Goal: Task Accomplishment & Management: Use online tool/utility

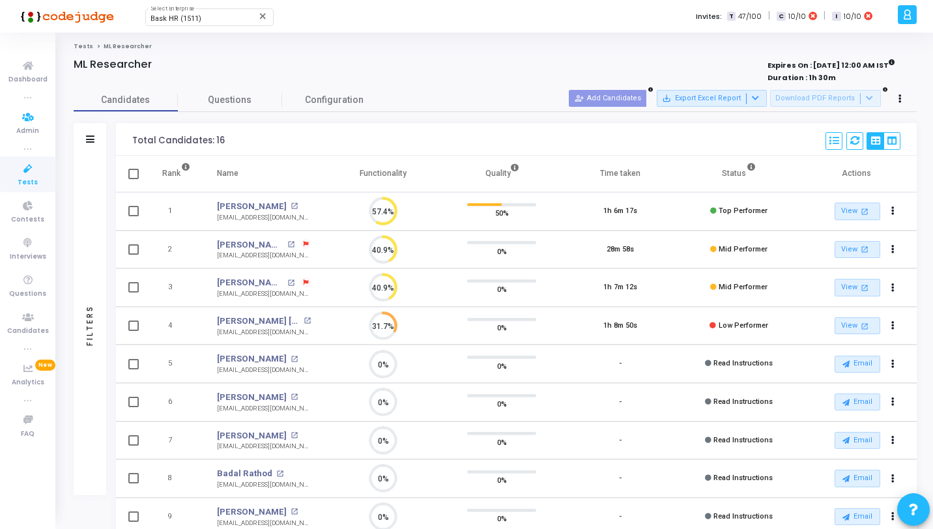
click at [21, 175] on icon at bounding box center [27, 169] width 27 height 16
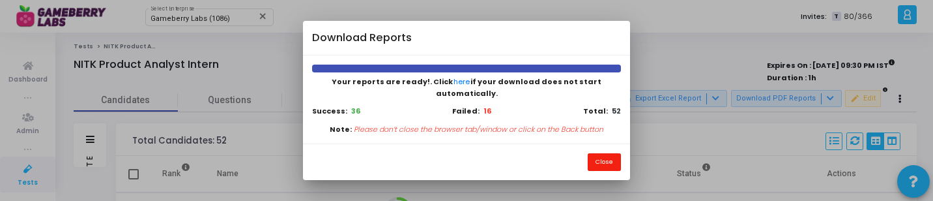
click at [595, 153] on button "Close" at bounding box center [604, 162] width 33 height 18
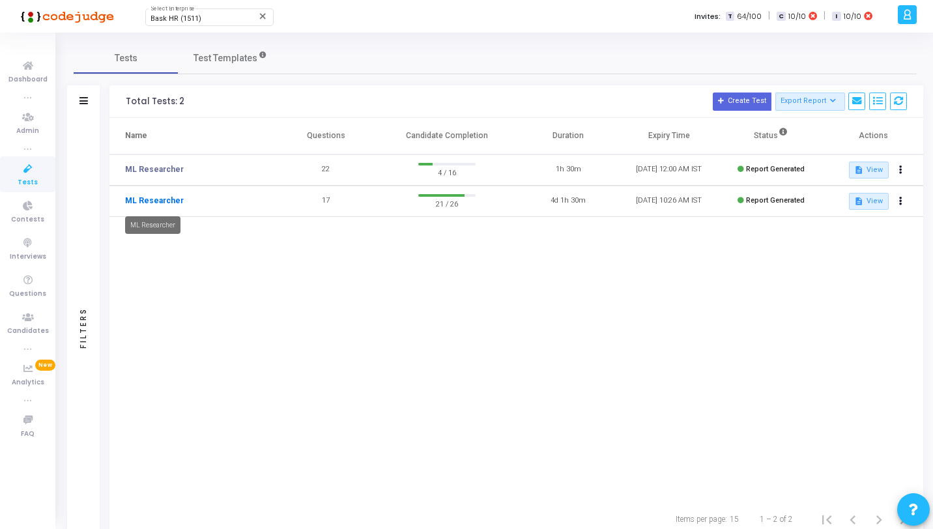
click at [155, 198] on link "ML Researcher" at bounding box center [154, 201] width 59 height 12
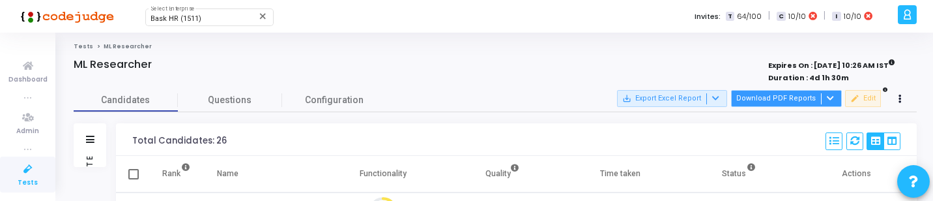
click at [817, 98] on button "Download PDF Reports" at bounding box center [786, 98] width 111 height 17
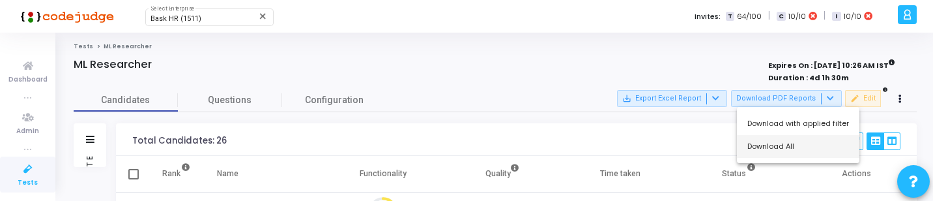
click at [784, 148] on button "Download All" at bounding box center [798, 146] width 122 height 23
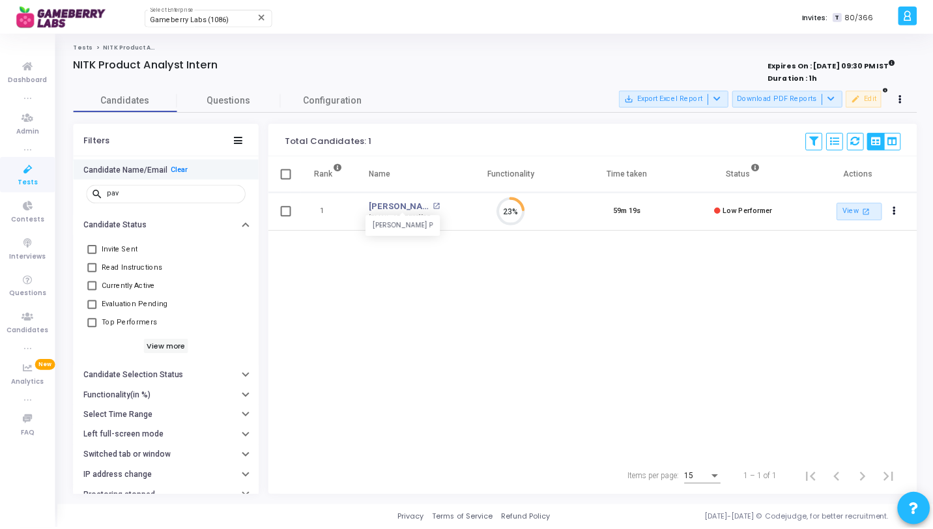
scroll to position [27, 33]
click at [48, 178] on link "Tests" at bounding box center [27, 174] width 55 height 36
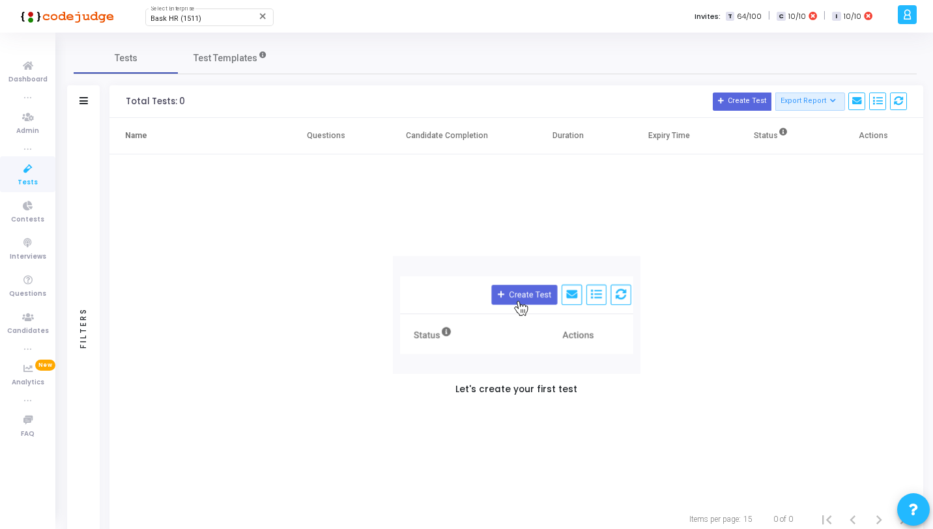
click at [33, 182] on span "Tests" at bounding box center [28, 182] width 20 height 11
click at [41, 207] on link "Contests" at bounding box center [27, 211] width 55 height 36
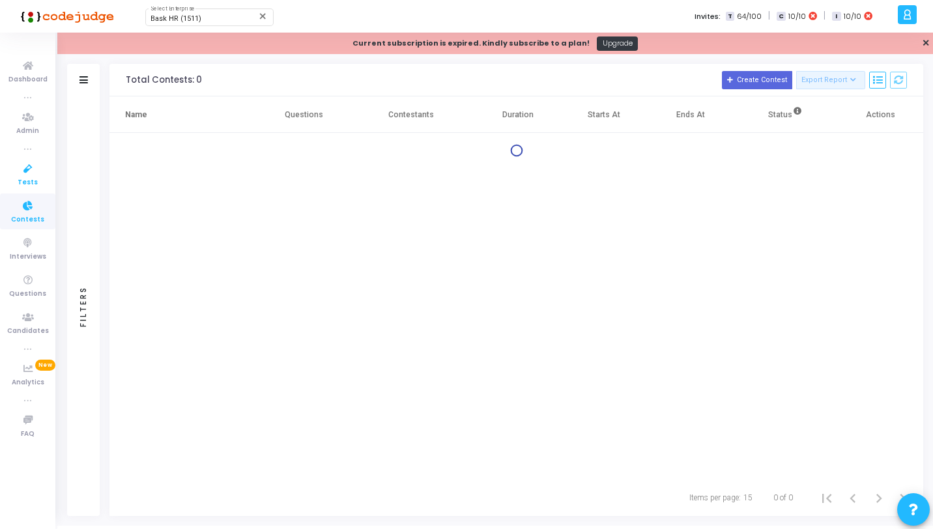
click at [38, 183] on link "Tests" at bounding box center [27, 174] width 55 height 36
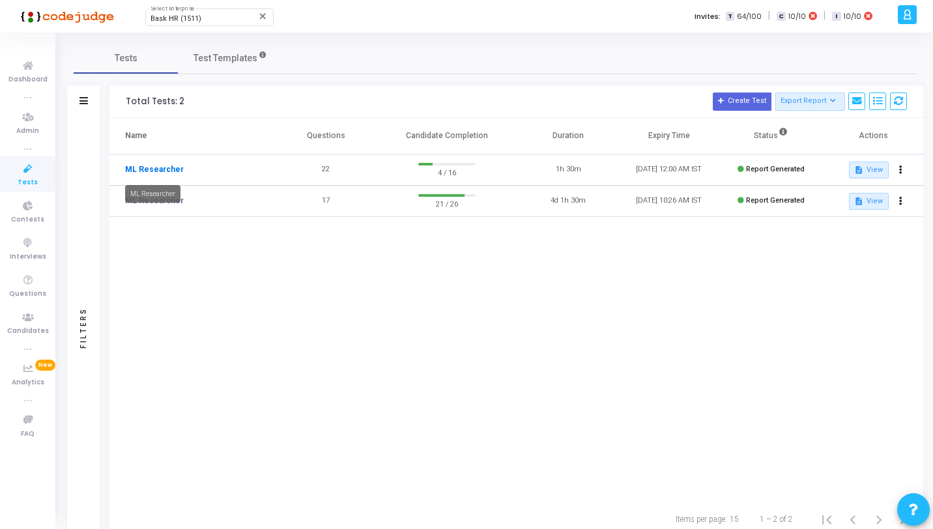
click at [171, 171] on link "ML Researcher" at bounding box center [154, 170] width 59 height 12
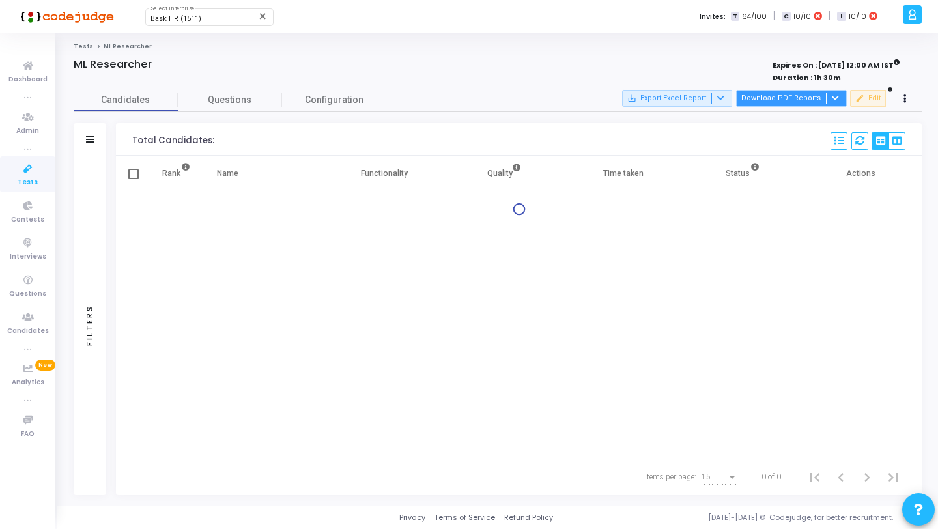
click at [778, 98] on button "Download PDF Reports" at bounding box center [791, 98] width 111 height 17
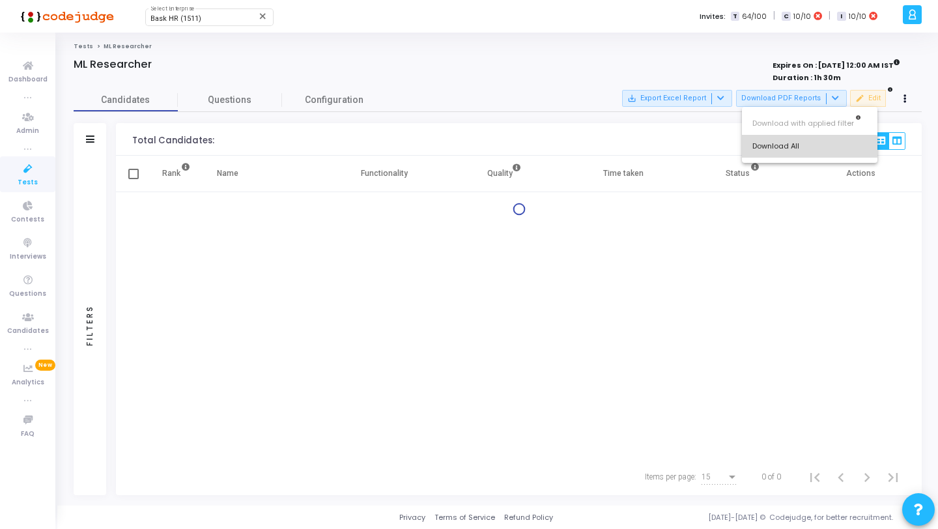
click at [783, 148] on button "Download All" at bounding box center [810, 146] width 136 height 23
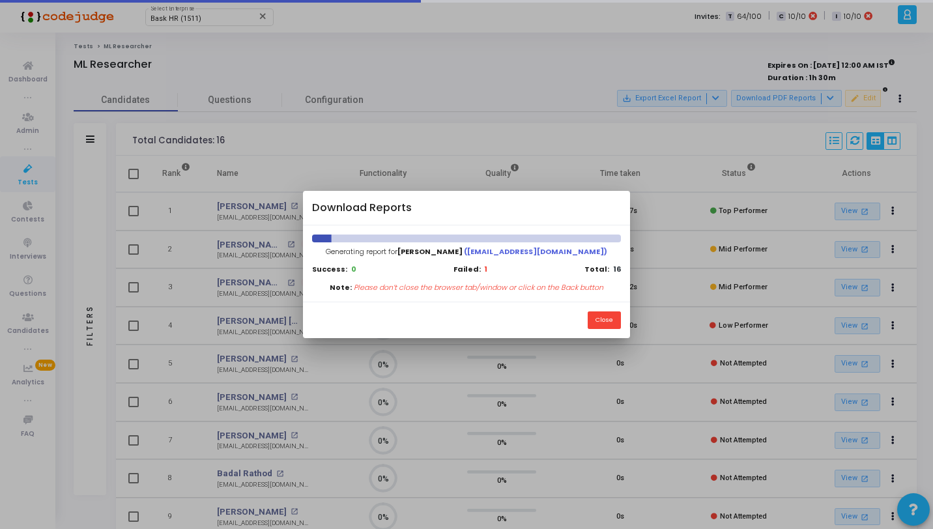
click at [652, 244] on div at bounding box center [466, 264] width 933 height 529
click at [603, 302] on div "Close" at bounding box center [466, 320] width 326 height 36
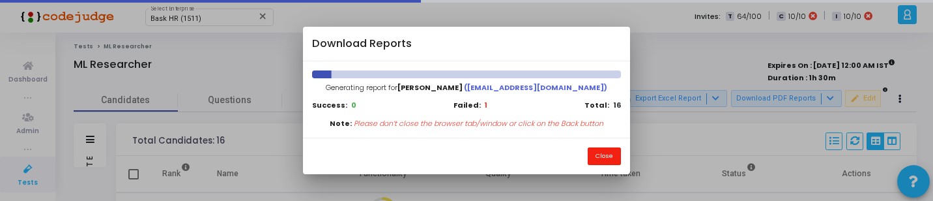
click at [603, 159] on button "Close" at bounding box center [604, 156] width 33 height 18
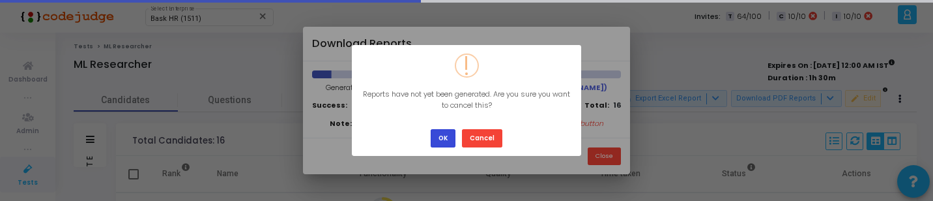
click at [442, 145] on button "OK" at bounding box center [443, 138] width 25 height 18
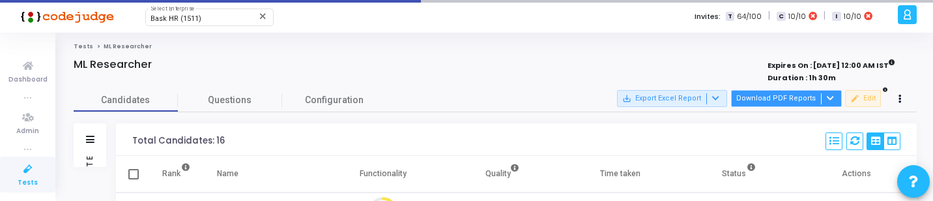
click at [753, 91] on button "Download PDF Reports" at bounding box center [786, 98] width 111 height 17
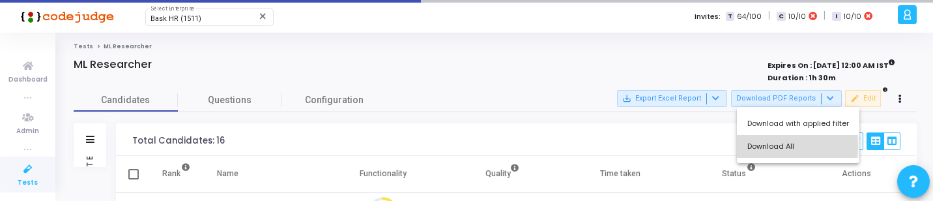
click at [750, 146] on button "Download All" at bounding box center [798, 146] width 122 height 23
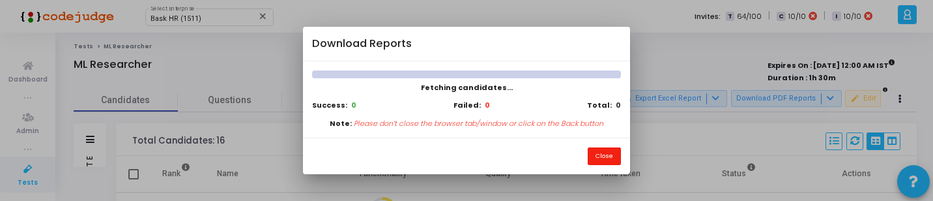
click at [606, 154] on button "Close" at bounding box center [604, 156] width 33 height 18
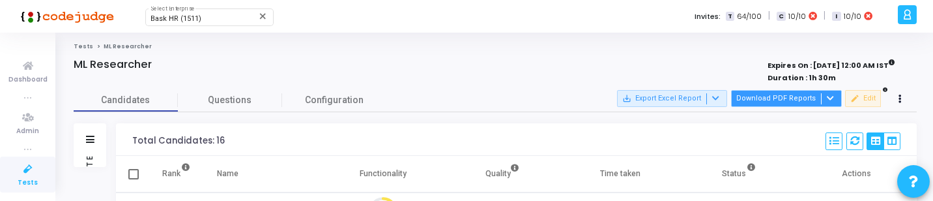
click at [782, 96] on button "Download PDF Reports" at bounding box center [786, 98] width 111 height 17
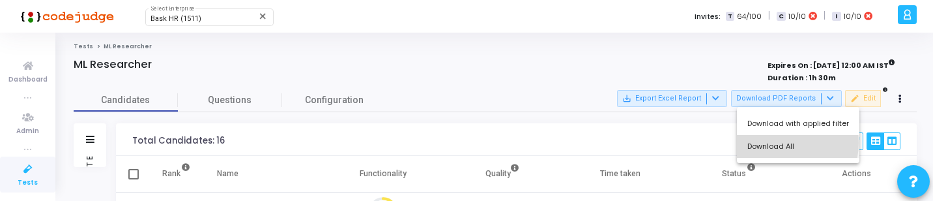
click at [778, 143] on button "Download All" at bounding box center [798, 146] width 122 height 23
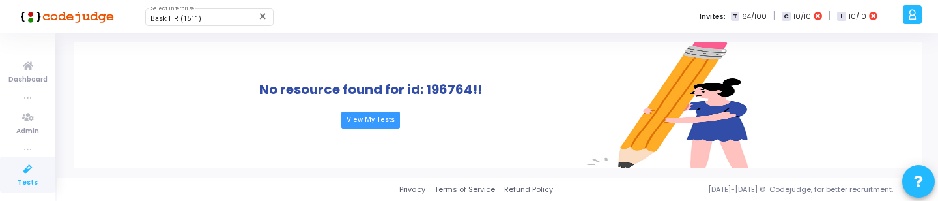
click at [37, 166] on icon at bounding box center [27, 169] width 27 height 16
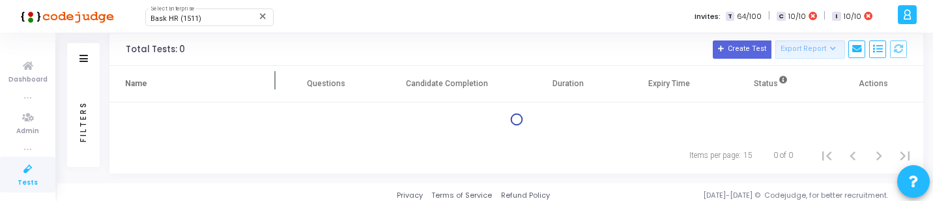
scroll to position [58, 0]
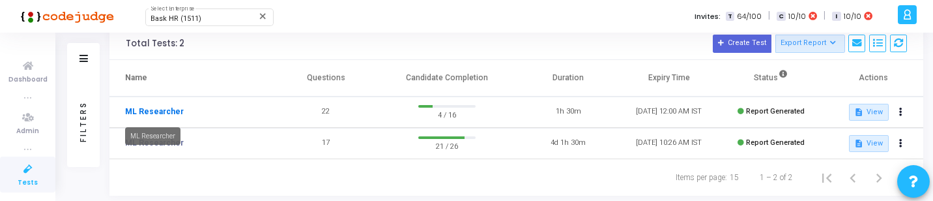
click at [169, 115] on link "ML Researcher" at bounding box center [154, 112] width 59 height 12
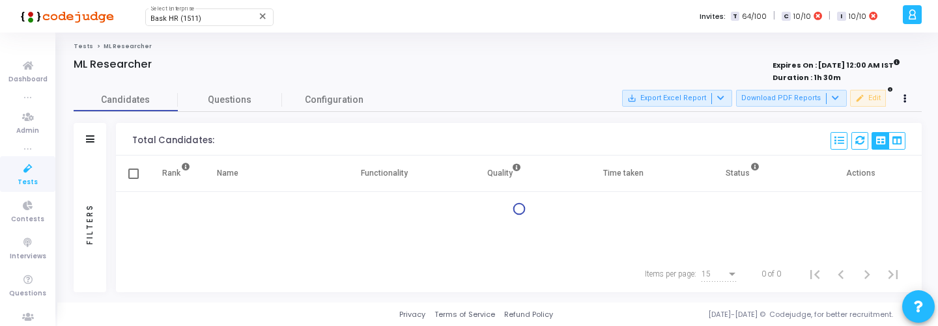
click at [87, 200] on div "Filters" at bounding box center [90, 223] width 12 height 143
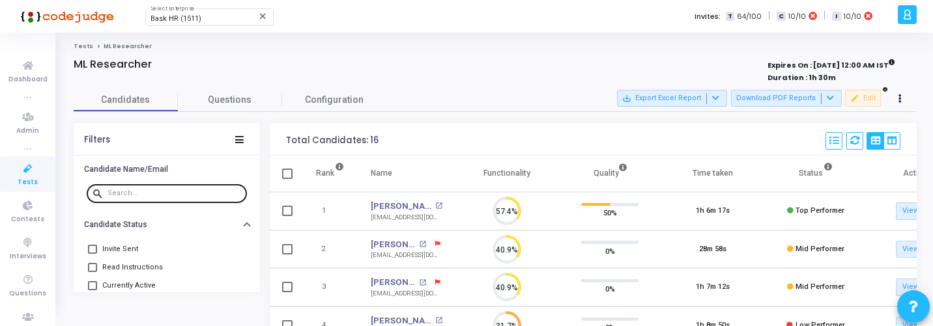
click at [151, 190] on input "text" at bounding box center [174, 194] width 134 height 8
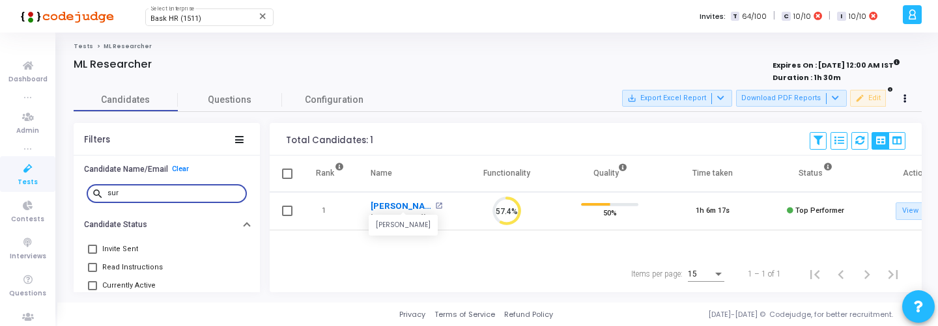
click at [399, 200] on link "Surbhit Kumar" at bounding box center [401, 206] width 61 height 13
click at [182, 195] on input "sur" at bounding box center [174, 194] width 134 height 8
click at [393, 200] on link "Ajeet Singh" at bounding box center [401, 206] width 61 height 13
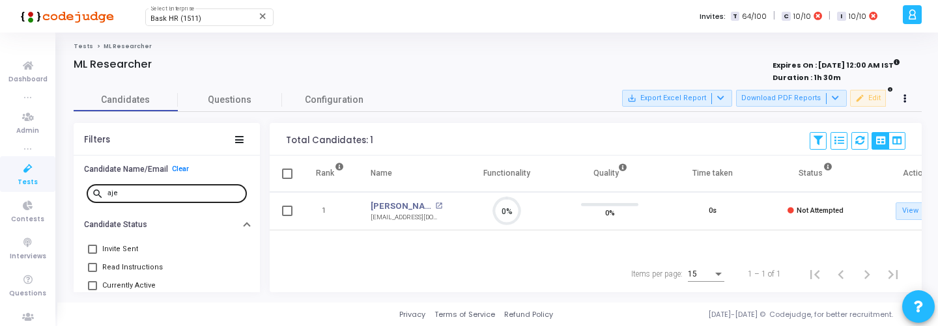
click at [161, 188] on div "aje" at bounding box center [174, 192] width 134 height 21
click at [167, 197] on input "aje" at bounding box center [174, 194] width 134 height 8
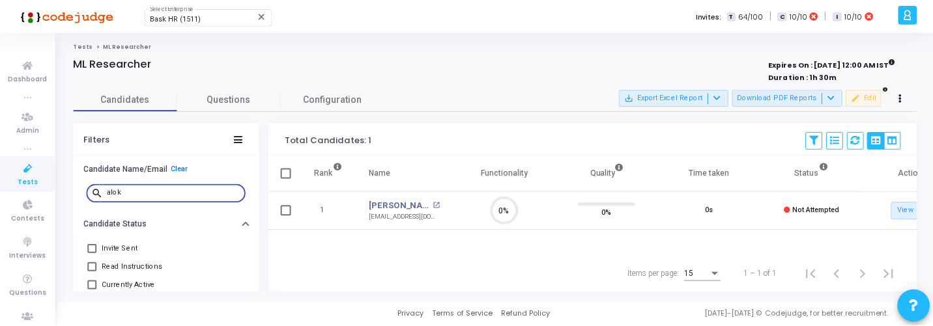
scroll to position [27, 33]
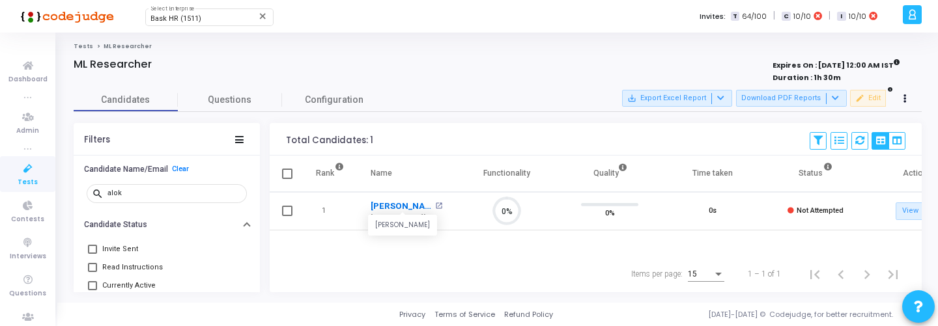
click at [388, 200] on link "Alok Dixit" at bounding box center [401, 206] width 61 height 13
click at [159, 198] on div "alok" at bounding box center [174, 192] width 134 height 21
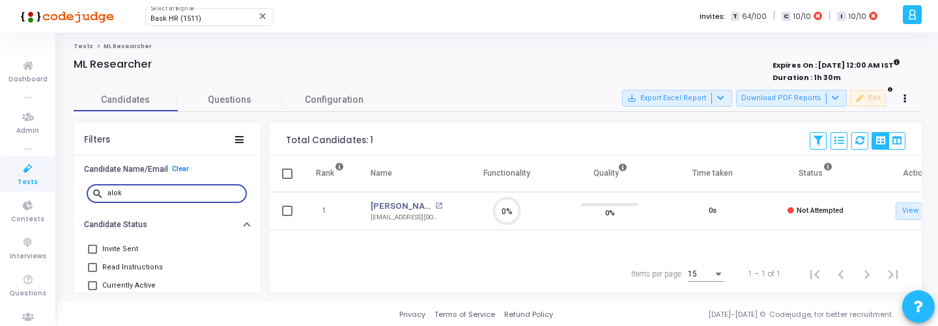
click at [159, 198] on div "alok" at bounding box center [174, 192] width 134 height 21
click at [164, 193] on input "alok" at bounding box center [174, 194] width 134 height 8
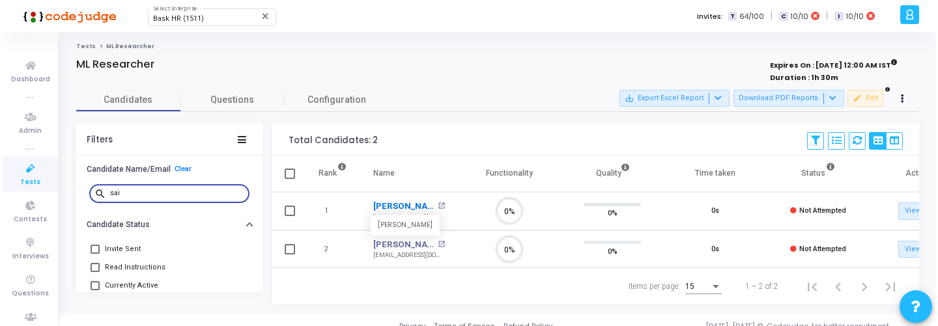
scroll to position [27, 33]
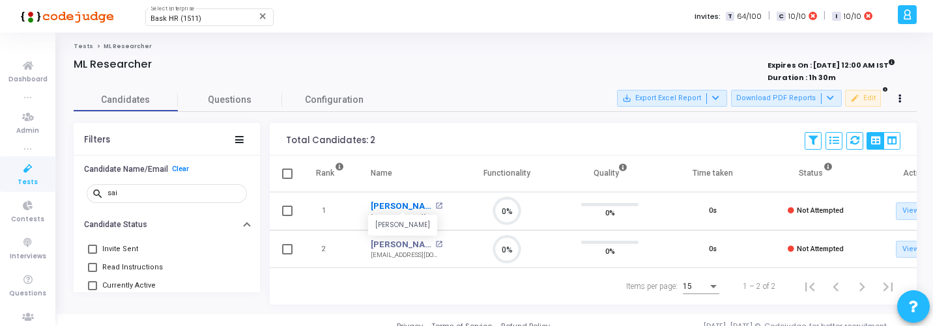
click at [394, 200] on link "[PERSON_NAME]" at bounding box center [401, 206] width 61 height 13
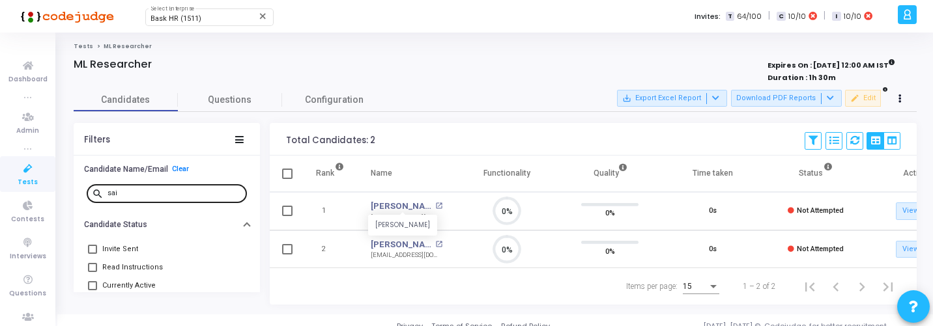
click at [152, 192] on input "sai" at bounding box center [174, 194] width 134 height 8
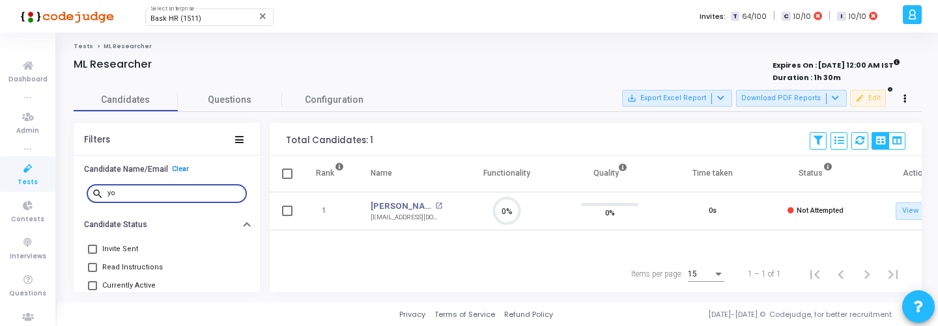
scroll to position [6, 6]
type input "yo"
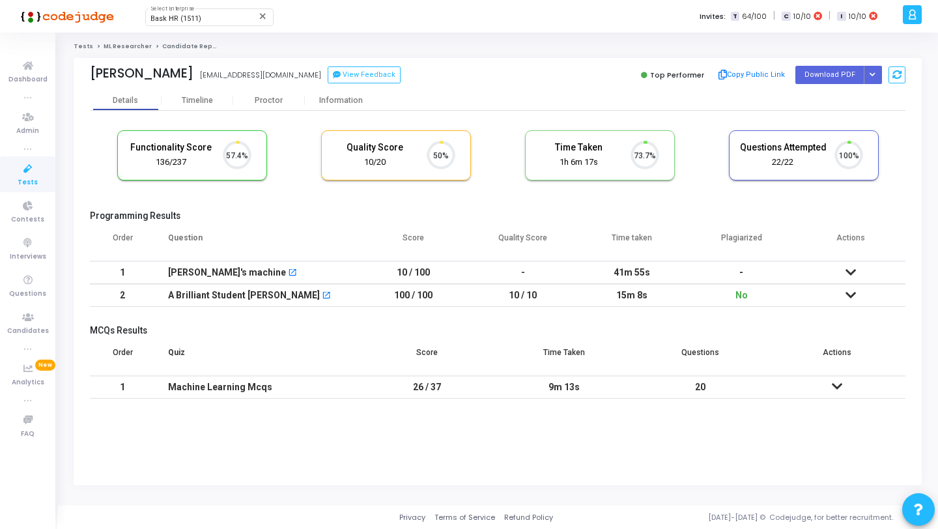
scroll to position [27, 33]
click at [874, 74] on icon "Button group with nested dropdown" at bounding box center [873, 75] width 6 height 7
click at [857, 100] on button "Regenerate PDF" at bounding box center [831, 101] width 100 height 21
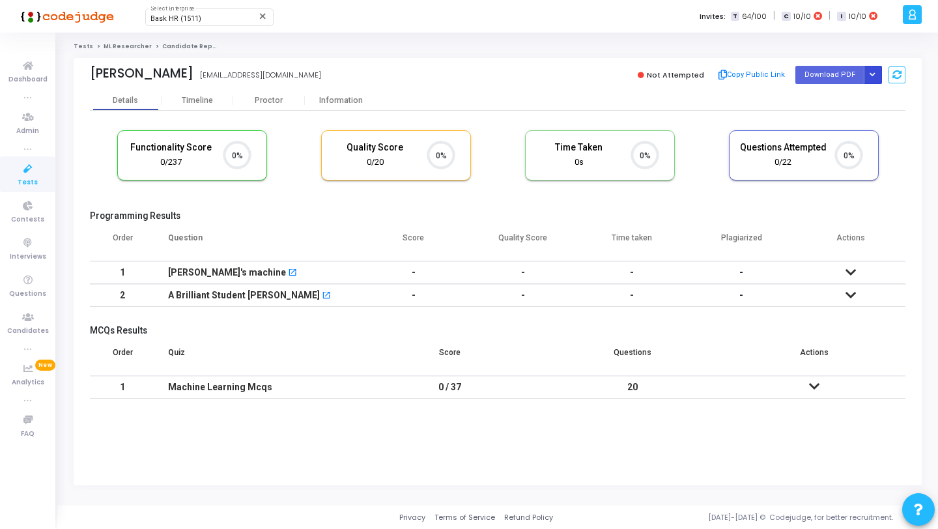
click at [873, 70] on button "Button group with nested dropdown" at bounding box center [873, 75] width 18 height 18
click at [841, 91] on button "Regenerate PDF" at bounding box center [831, 101] width 100 height 21
click at [872, 77] on icon "Button group with nested dropdown" at bounding box center [873, 75] width 6 height 7
click at [846, 98] on button "Regenerate PDF" at bounding box center [831, 101] width 100 height 21
click at [870, 72] on icon "Button group with nested dropdown" at bounding box center [873, 75] width 6 height 7
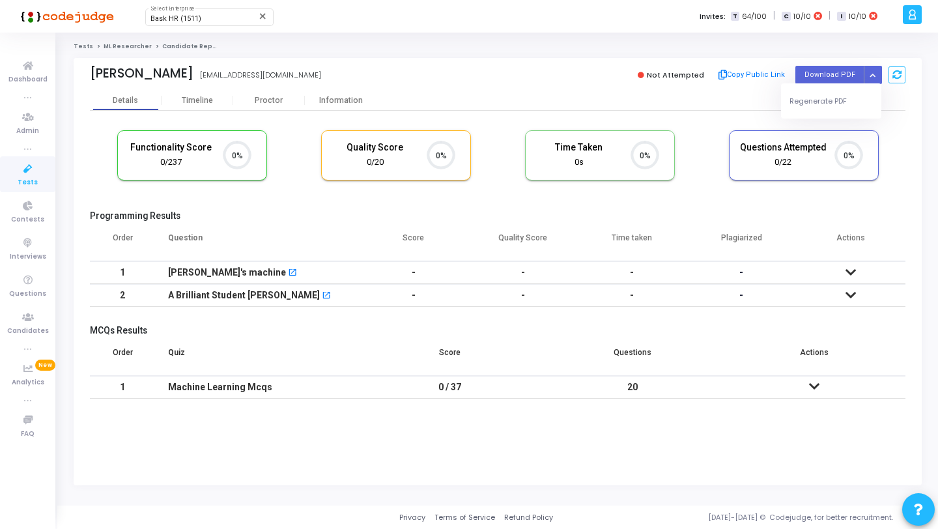
click at [845, 89] on div "Regenerate PDF" at bounding box center [831, 100] width 100 height 35
click at [844, 95] on button "Regenerate PDF" at bounding box center [831, 101] width 100 height 21
